Goal: Task Accomplishment & Management: Manage account settings

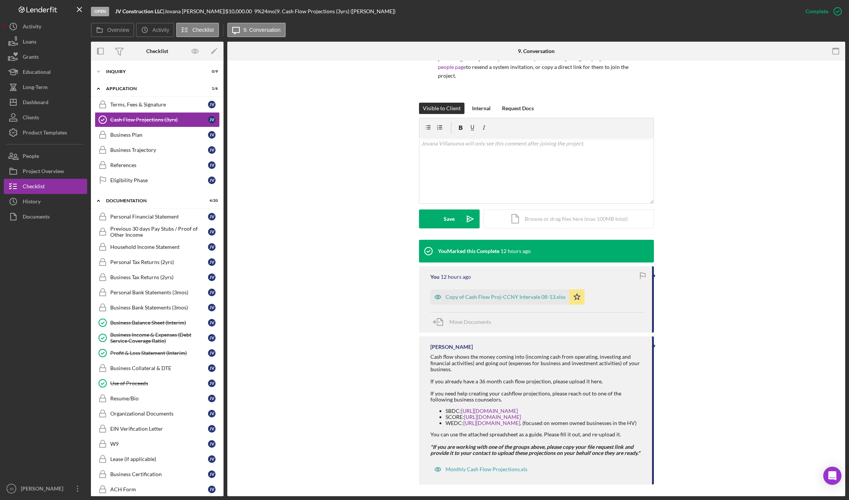
scroll to position [70, 0]
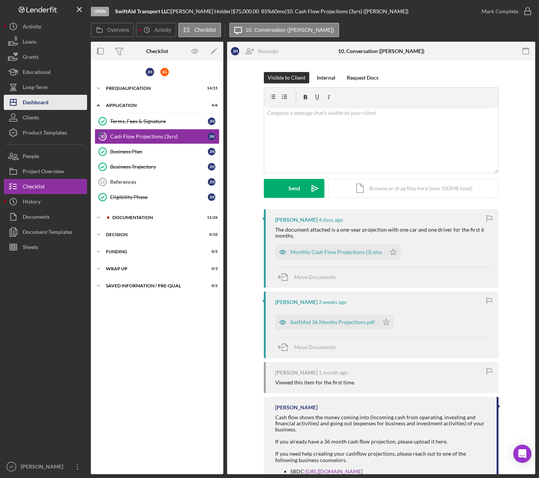
click at [45, 101] on div "Dashboard" at bounding box center [36, 103] width 26 height 17
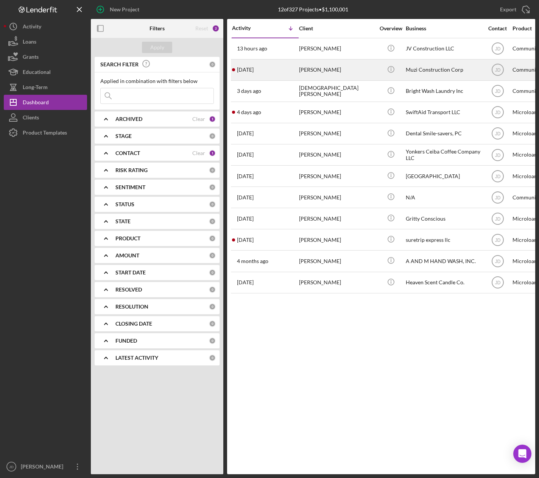
click at [254, 70] on time "1 day ago" at bounding box center [245, 70] width 17 height 6
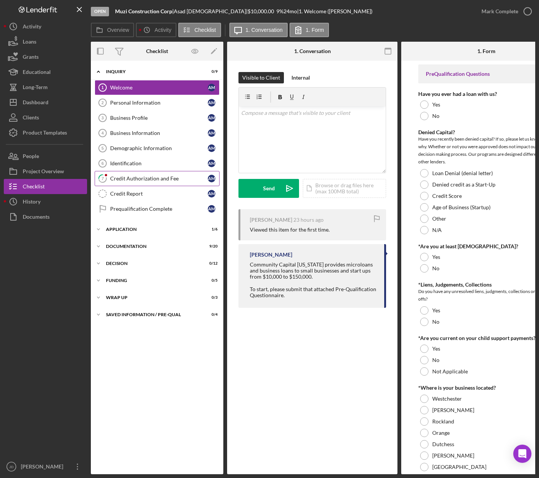
click at [135, 179] on div "Credit Authorization and Fee" at bounding box center [159, 178] width 98 height 6
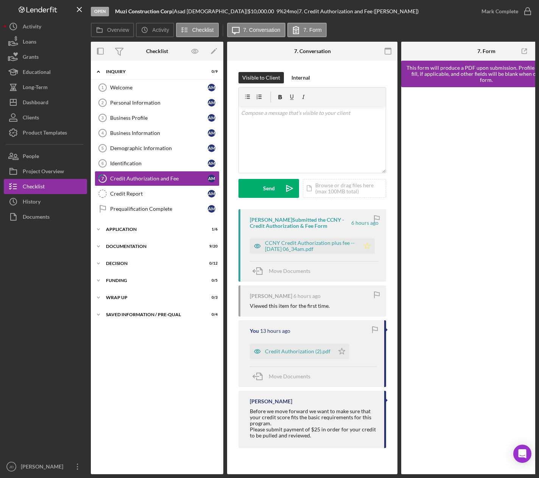
click at [370, 246] on icon "Icon/Star" at bounding box center [367, 245] width 15 height 15
click at [530, 15] on icon "button" at bounding box center [528, 11] width 19 height 19
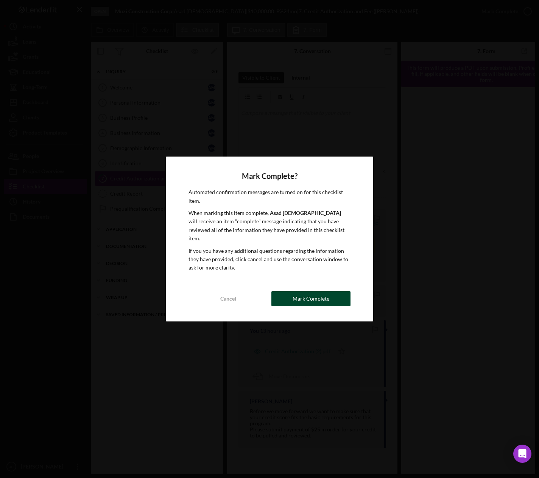
click at [309, 298] on div "Mark Complete" at bounding box center [311, 298] width 37 height 15
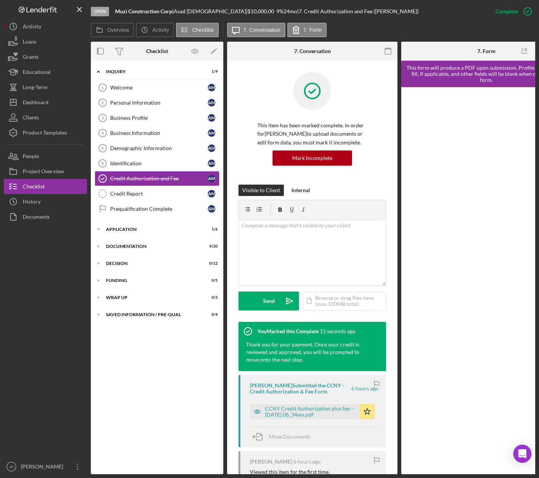
click at [414, 24] on div "Overview Icon/History Activity Checklist Icon/Message 7. Conversation 7. Form" at bounding box center [313, 30] width 445 height 15
